Goal: Navigation & Orientation: Find specific page/section

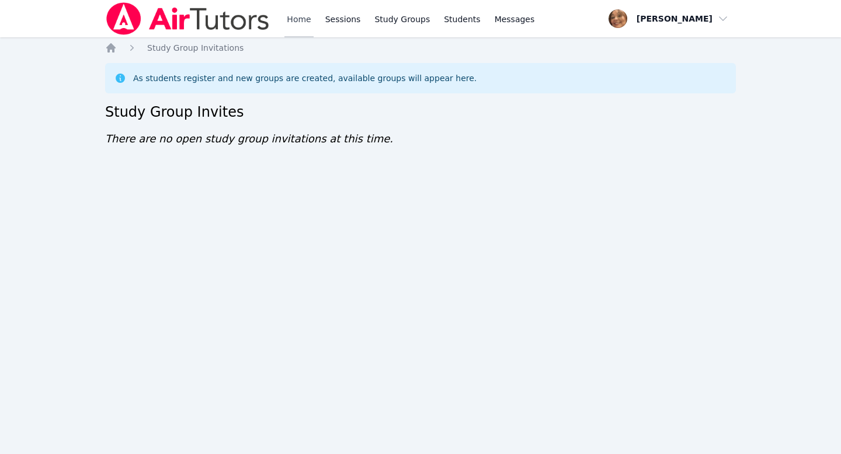
click at [291, 19] on link "Home" at bounding box center [298, 18] width 29 height 37
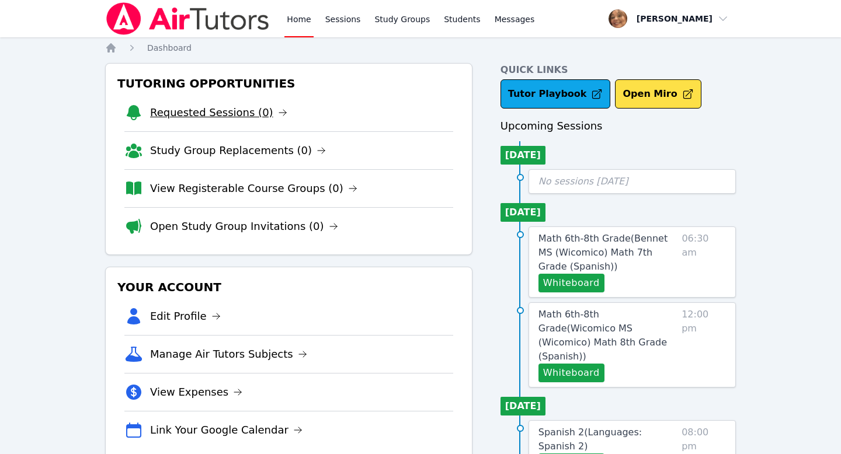
click at [243, 112] on link "Requested Sessions (0)" at bounding box center [218, 112] width 137 height 16
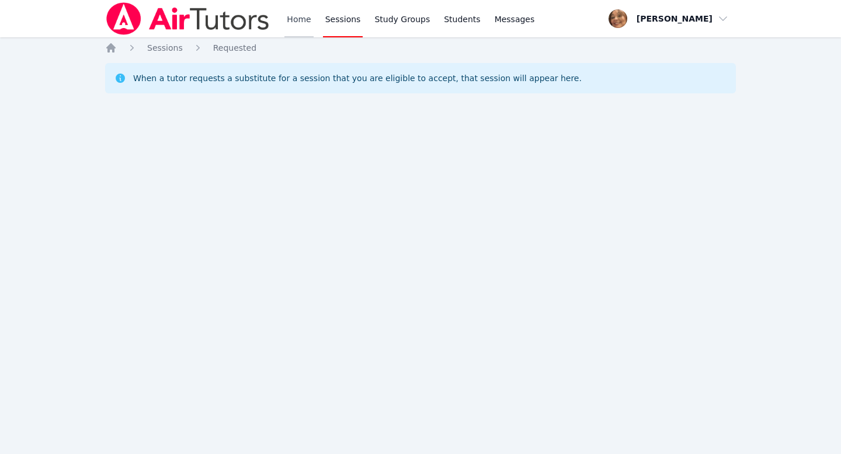
click at [301, 19] on link "Home" at bounding box center [298, 18] width 29 height 37
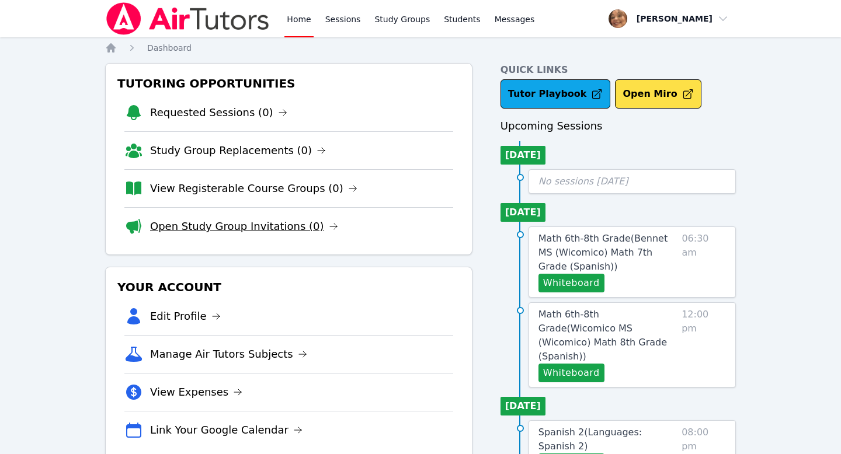
click at [205, 218] on link "Open Study Group Invitations (0)" at bounding box center [244, 226] width 188 height 16
click at [252, 224] on link "Open Study Group Invitations (0)" at bounding box center [244, 226] width 188 height 16
